Goal: Task Accomplishment & Management: Manage account settings

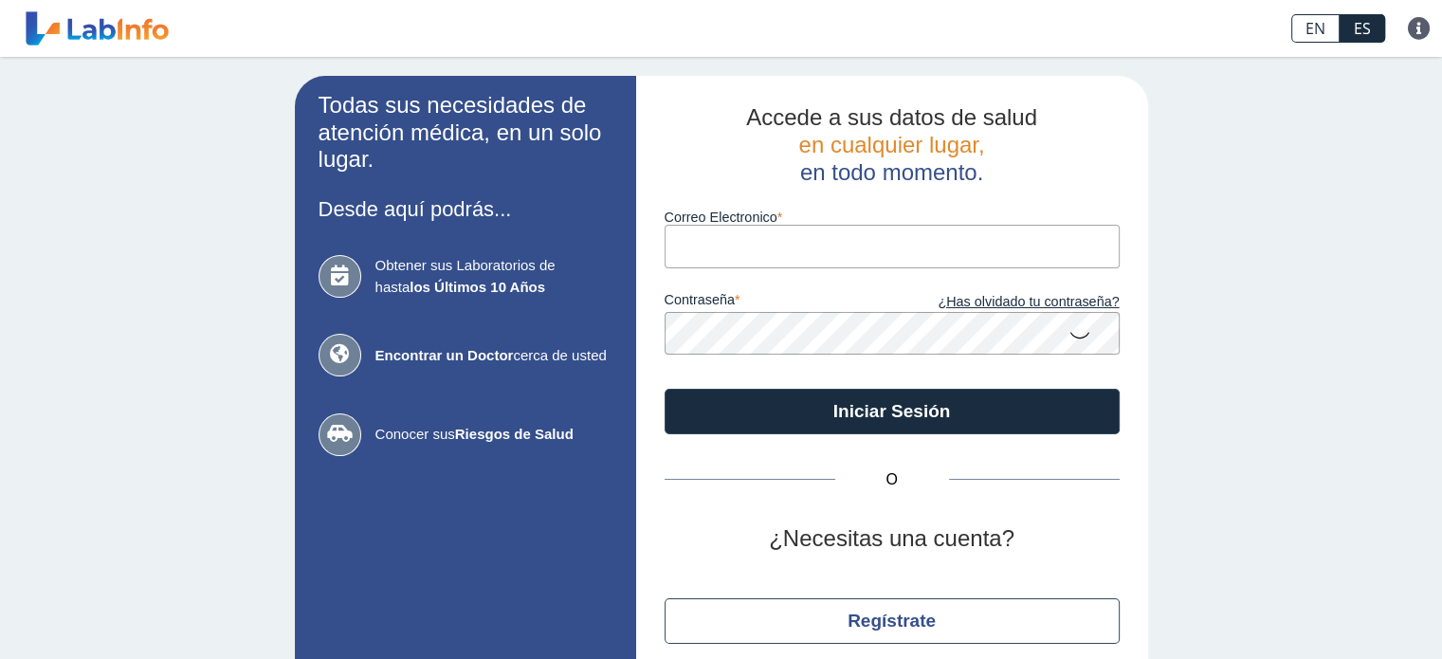
click at [767, 239] on input "Correo Electronico" at bounding box center [892, 246] width 455 height 43
type input "[EMAIL_ADDRESS][DOMAIN_NAME]"
click at [665, 389] on button "Iniciar Sesión" at bounding box center [892, 412] width 455 height 46
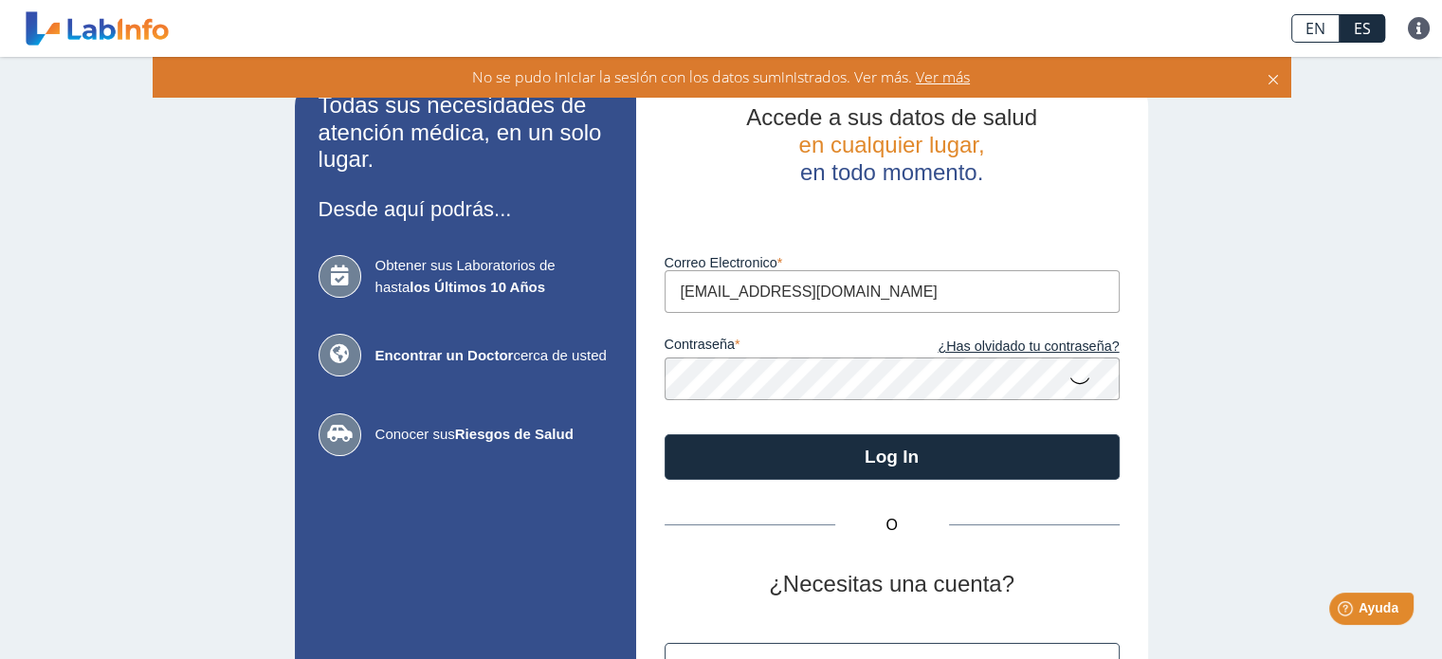
click at [665, 434] on button "Log In" at bounding box center [892, 457] width 455 height 46
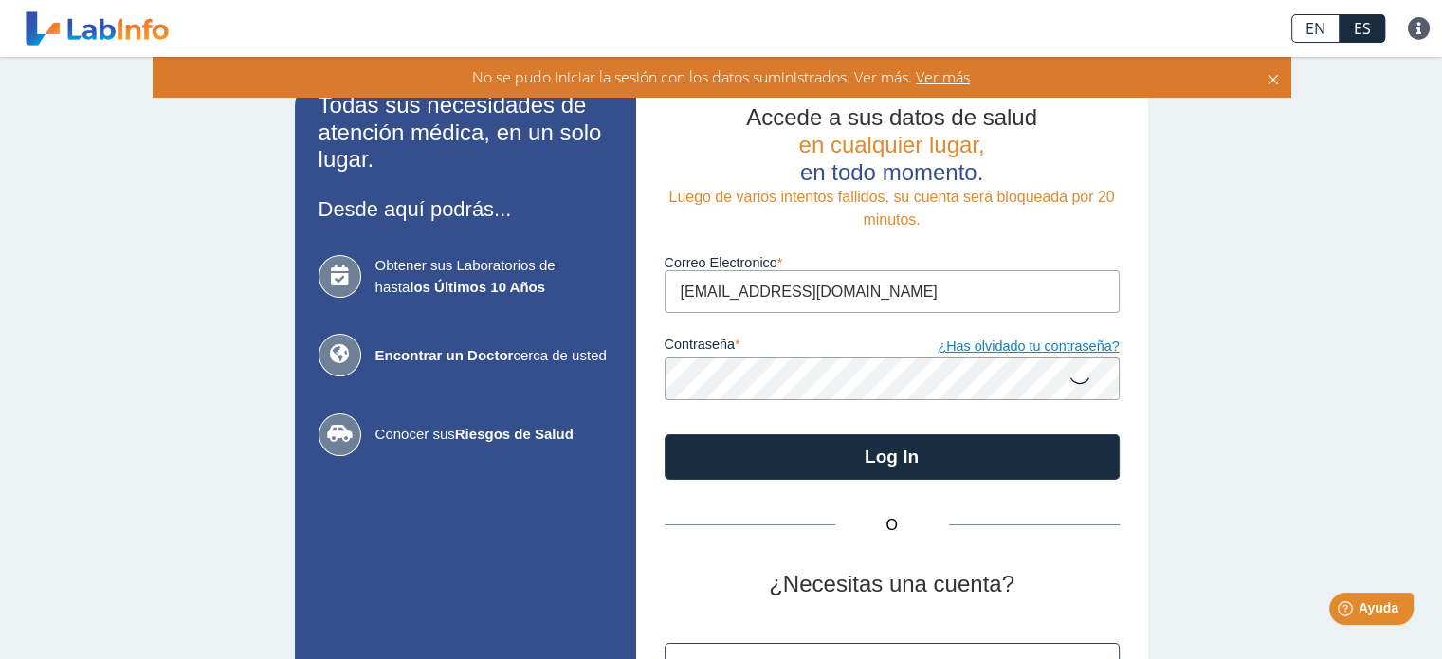
click at [665, 434] on button "Log In" at bounding box center [892, 457] width 455 height 46
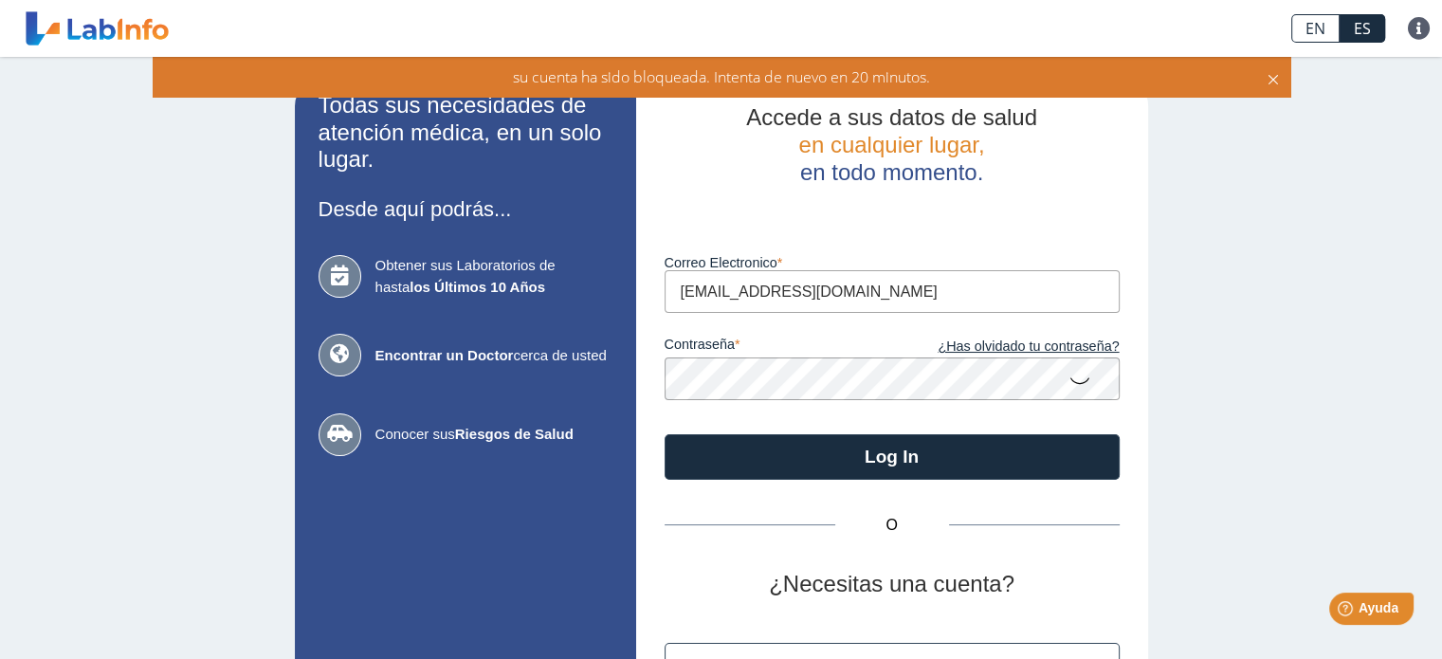
click at [1308, 215] on div "Todas sus necesidades de atención médica, en un solo lugar. Desde aquí podrás..…" at bounding box center [721, 419] width 1442 height 724
